Goal: Information Seeking & Learning: Understand process/instructions

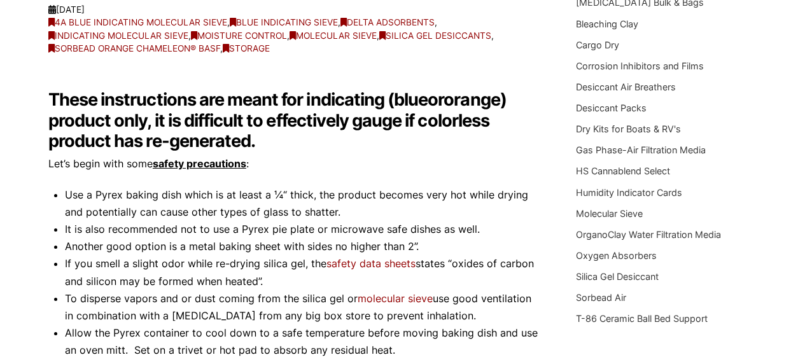
scroll to position [255, 0]
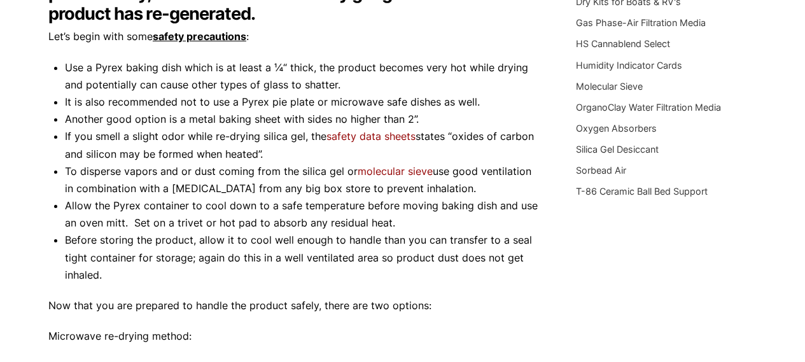
click at [38, 195] on div "Our website has detected that you are using an outdated browser that will preve…" at bounding box center [402, 332] width 805 height 1301
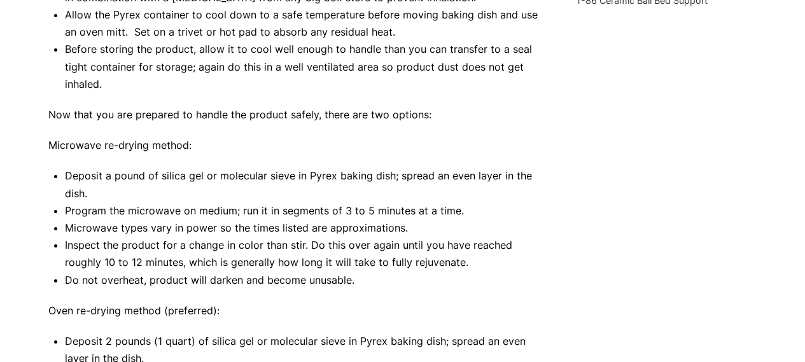
scroll to position [636, 0]
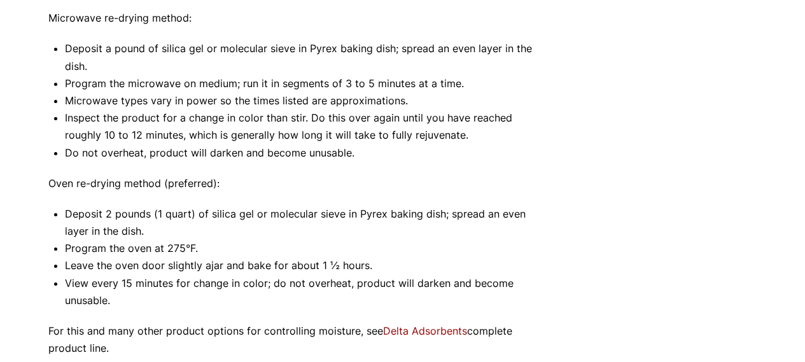
click at [38, 195] on div "Our website has detected that you are using an outdated browser that will preve…" at bounding box center [402, 14] width 805 height 1301
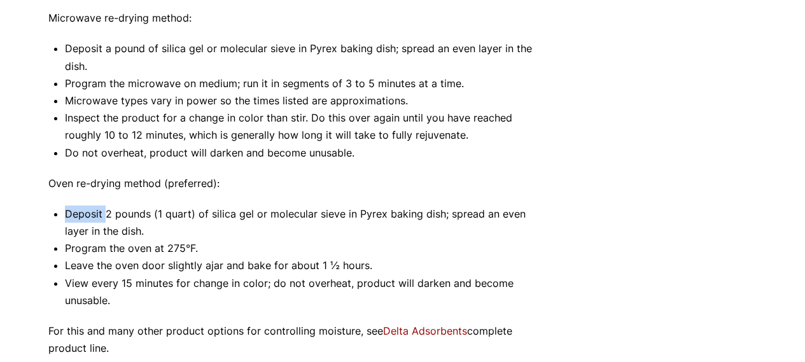
click at [38, 195] on div "Our website has detected that you are using an outdated browser that will preve…" at bounding box center [402, 14] width 805 height 1301
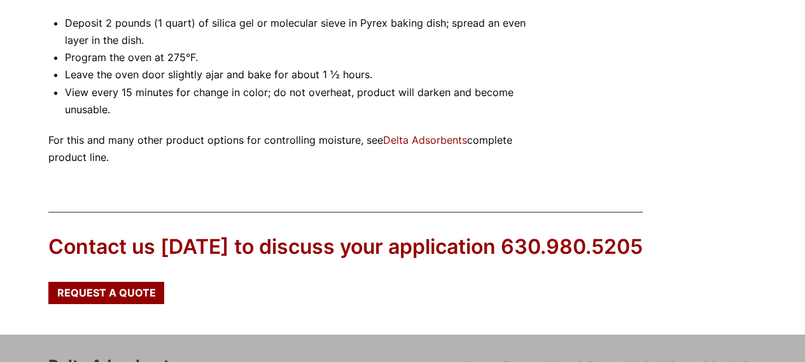
scroll to position [939, 0]
